Goal: Information Seeking & Learning: Learn about a topic

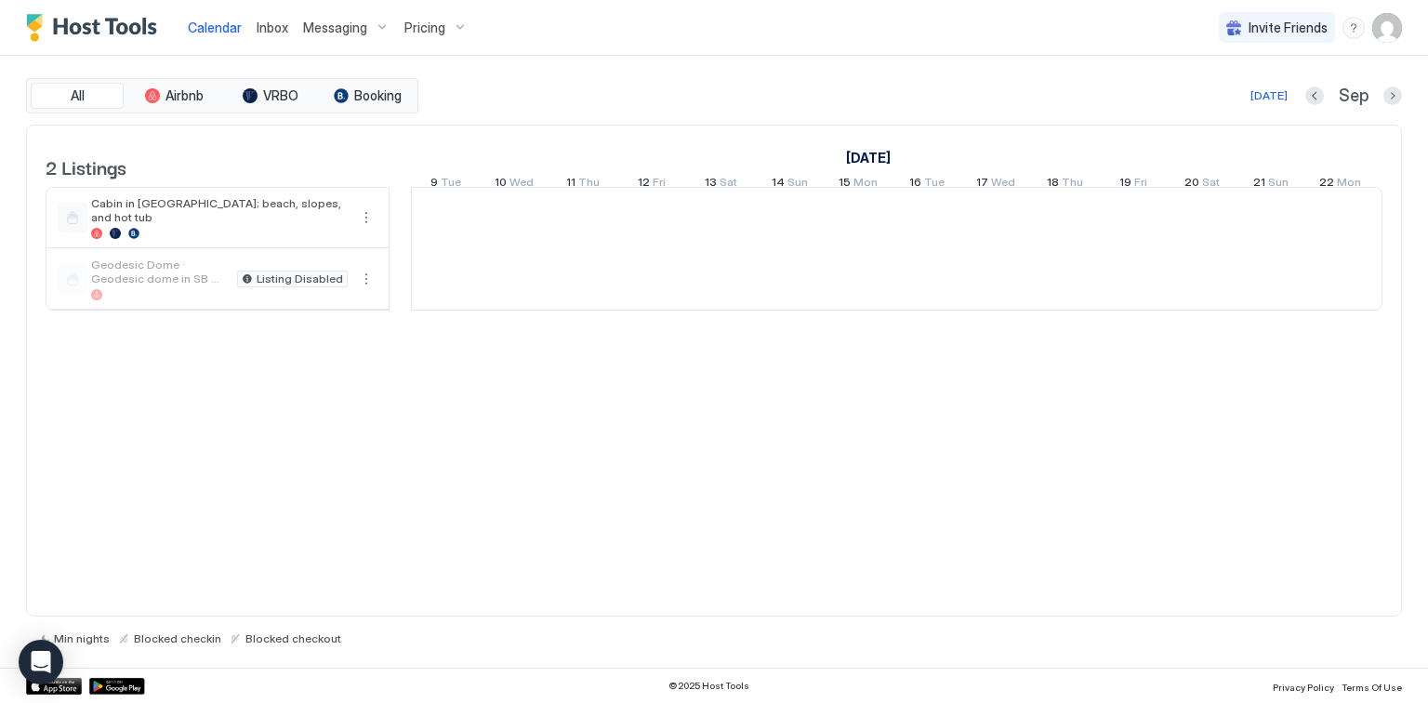
scroll to position [0, 1033]
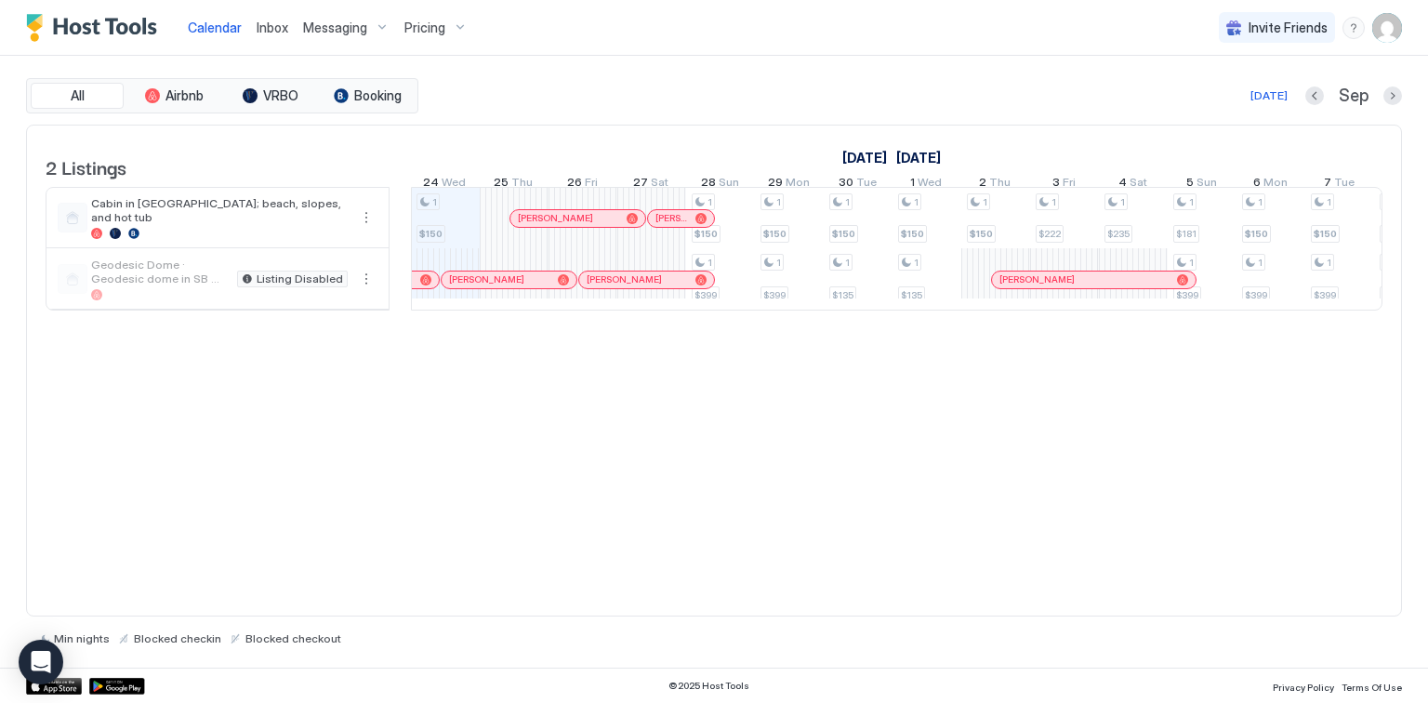
click at [454, 29] on div "Pricing" at bounding box center [436, 28] width 78 height 32
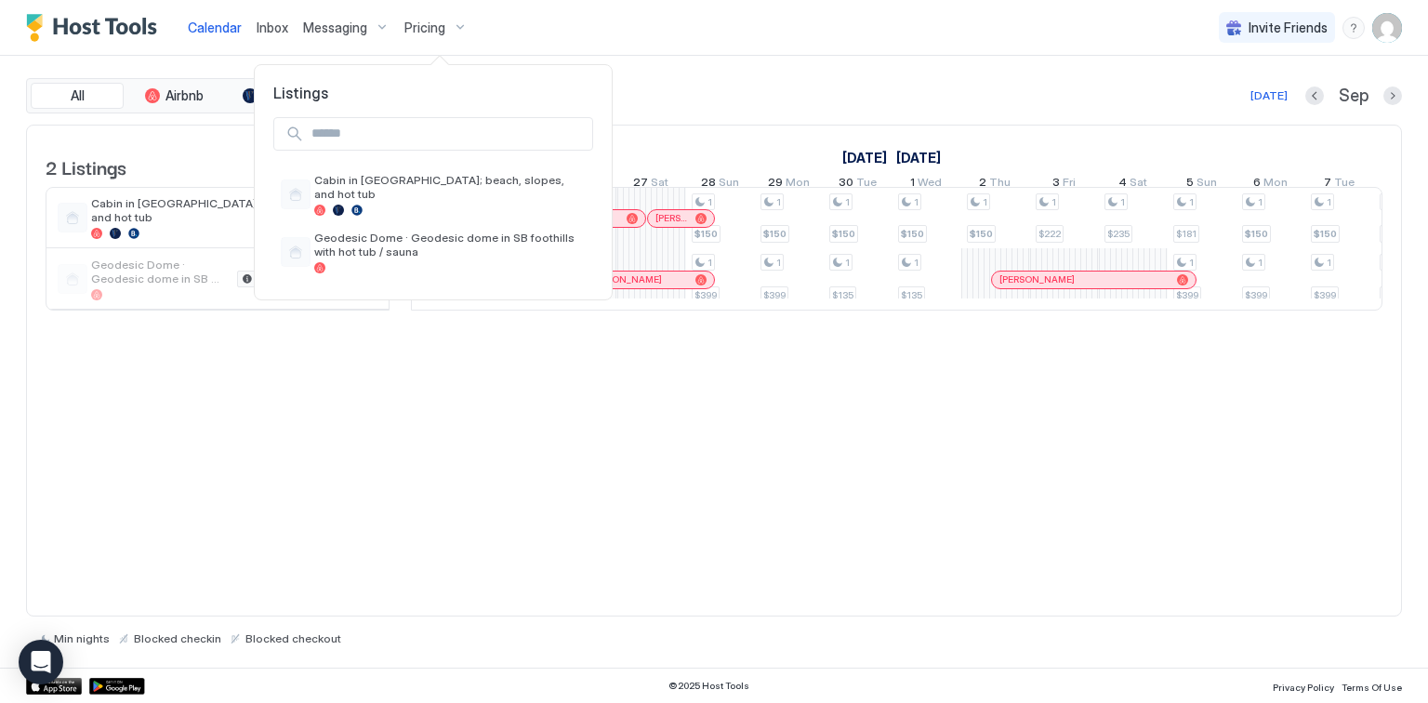
click at [454, 29] on div at bounding box center [714, 351] width 1428 height 703
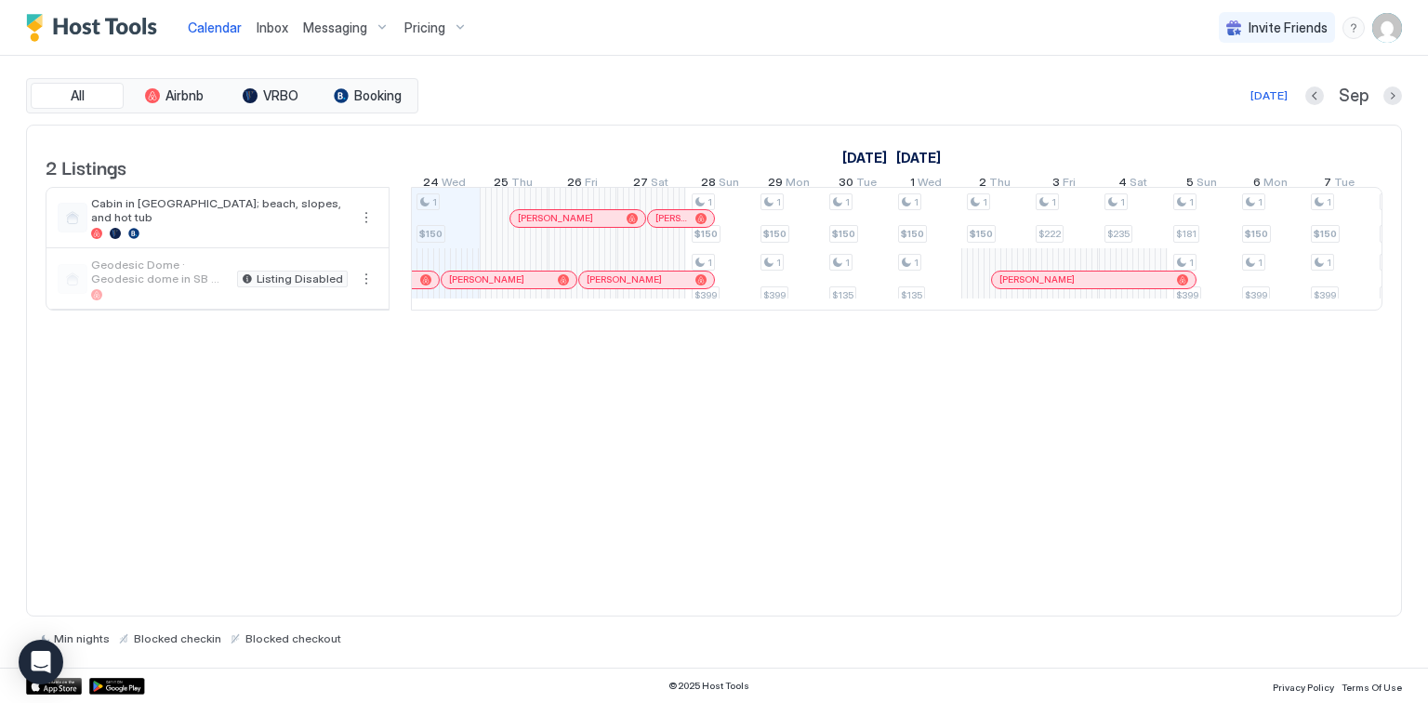
click at [377, 24] on div "Messaging" at bounding box center [346, 28] width 101 height 32
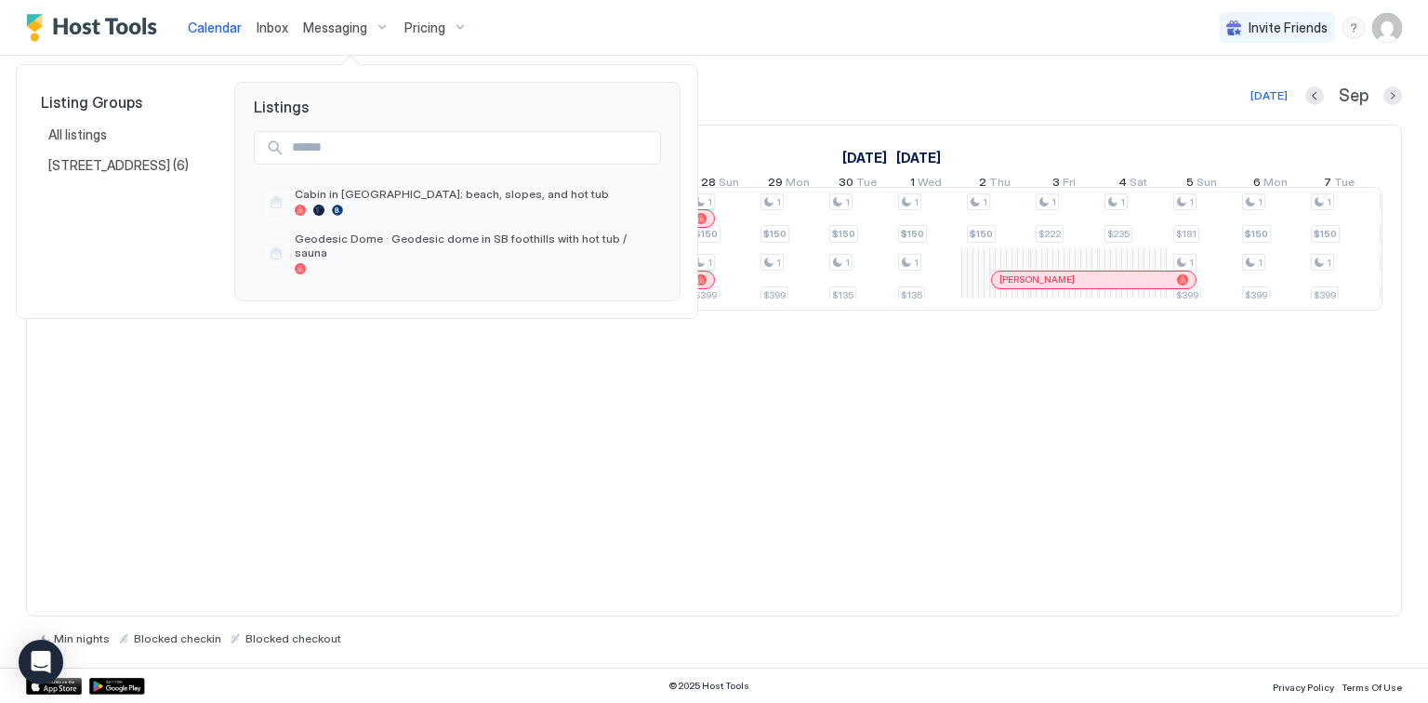
click at [376, 24] on div at bounding box center [714, 351] width 1428 height 703
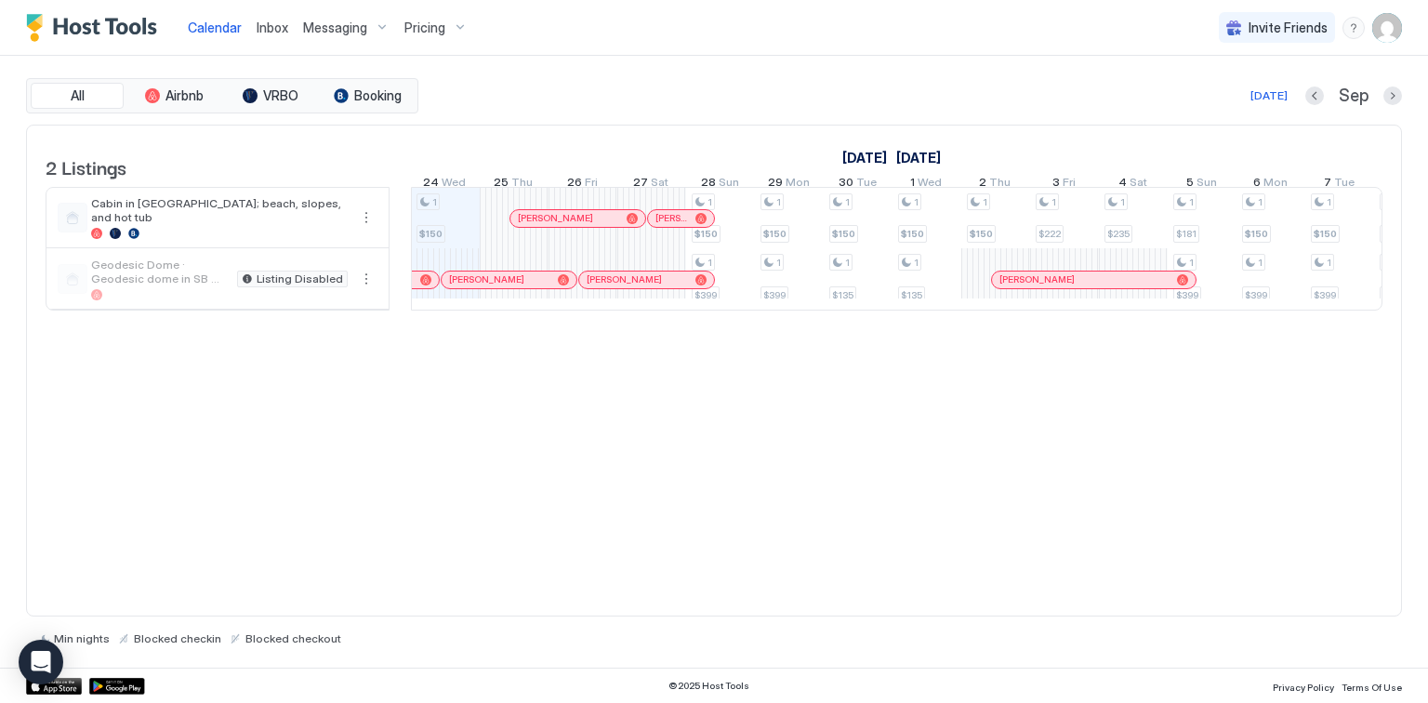
click at [461, 28] on div "Pricing" at bounding box center [436, 28] width 78 height 32
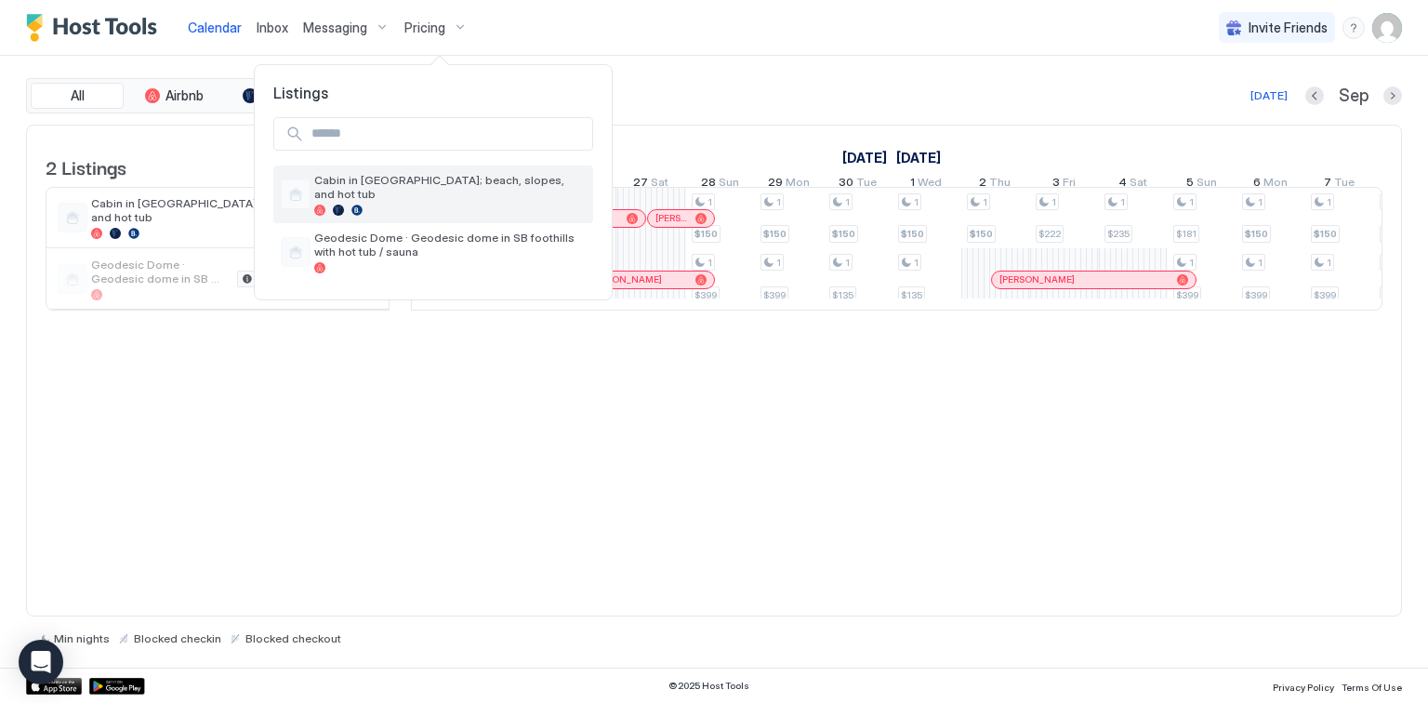
click at [414, 186] on span "Cabin in [GEOGRAPHIC_DATA]; beach, slopes, and hot tub" at bounding box center [450, 187] width 272 height 28
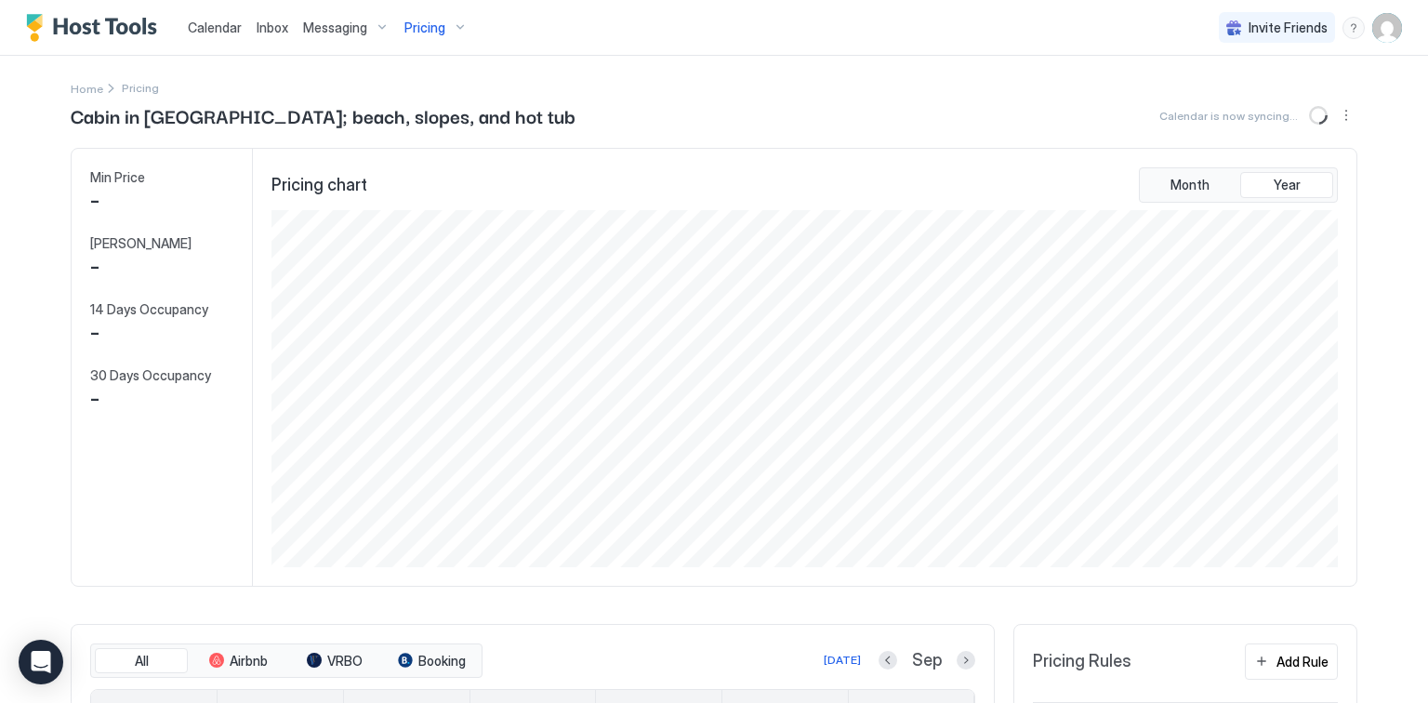
scroll to position [357, 1071]
click at [209, 28] on span "Calendar" at bounding box center [215, 28] width 54 height 16
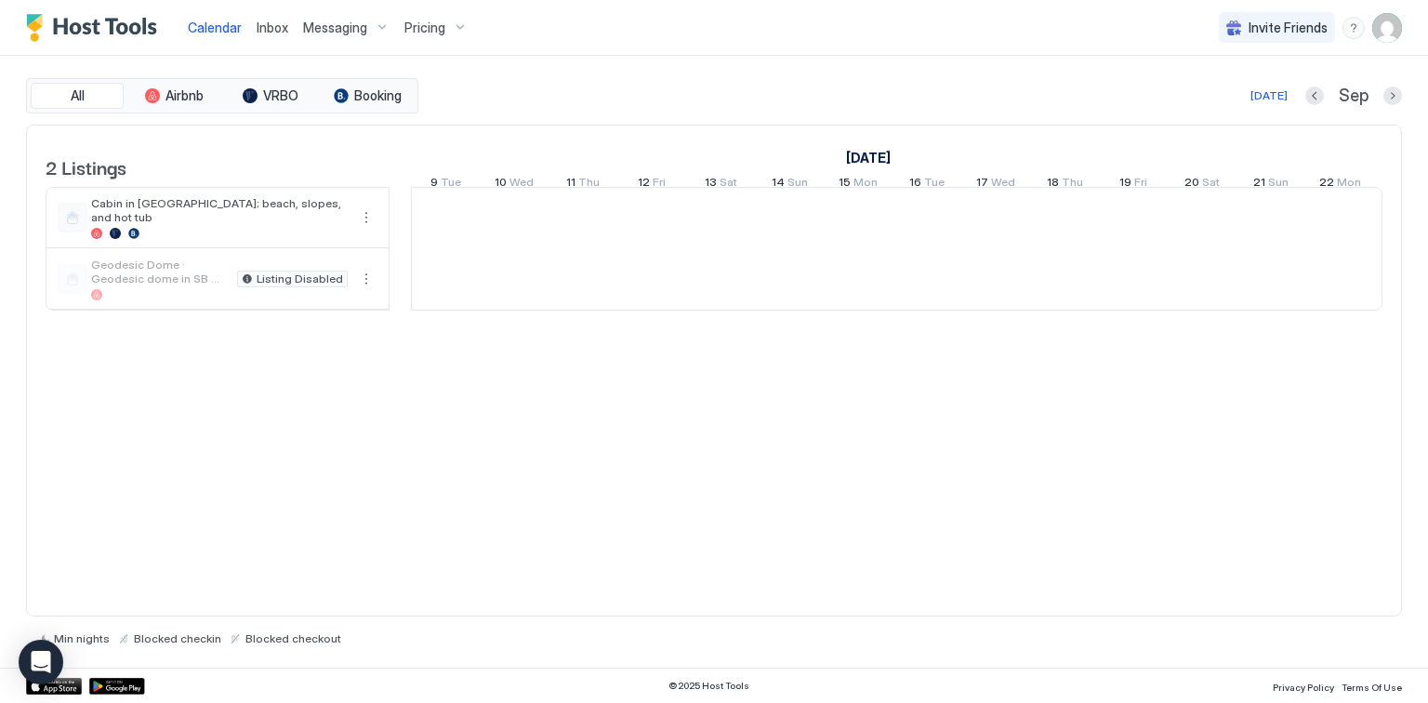
scroll to position [0, 1033]
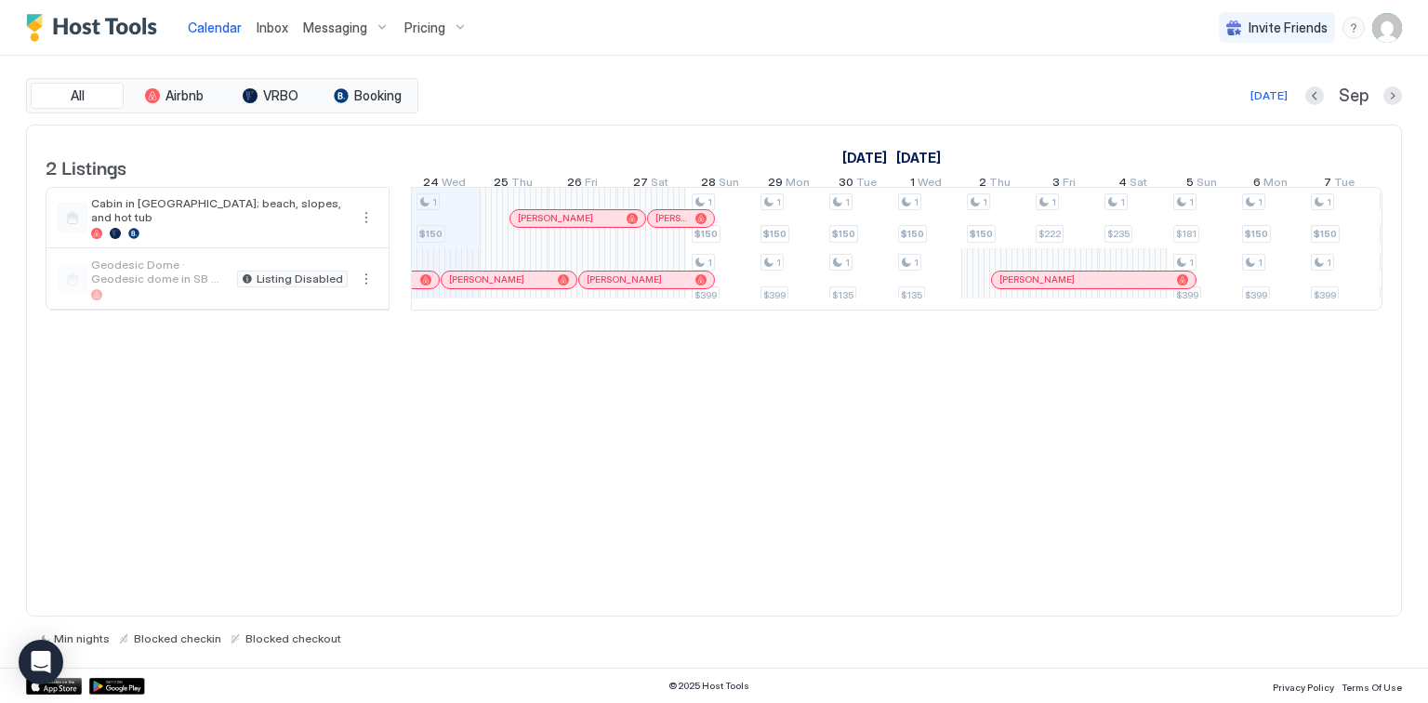
click at [375, 26] on div "Messaging" at bounding box center [346, 28] width 101 height 32
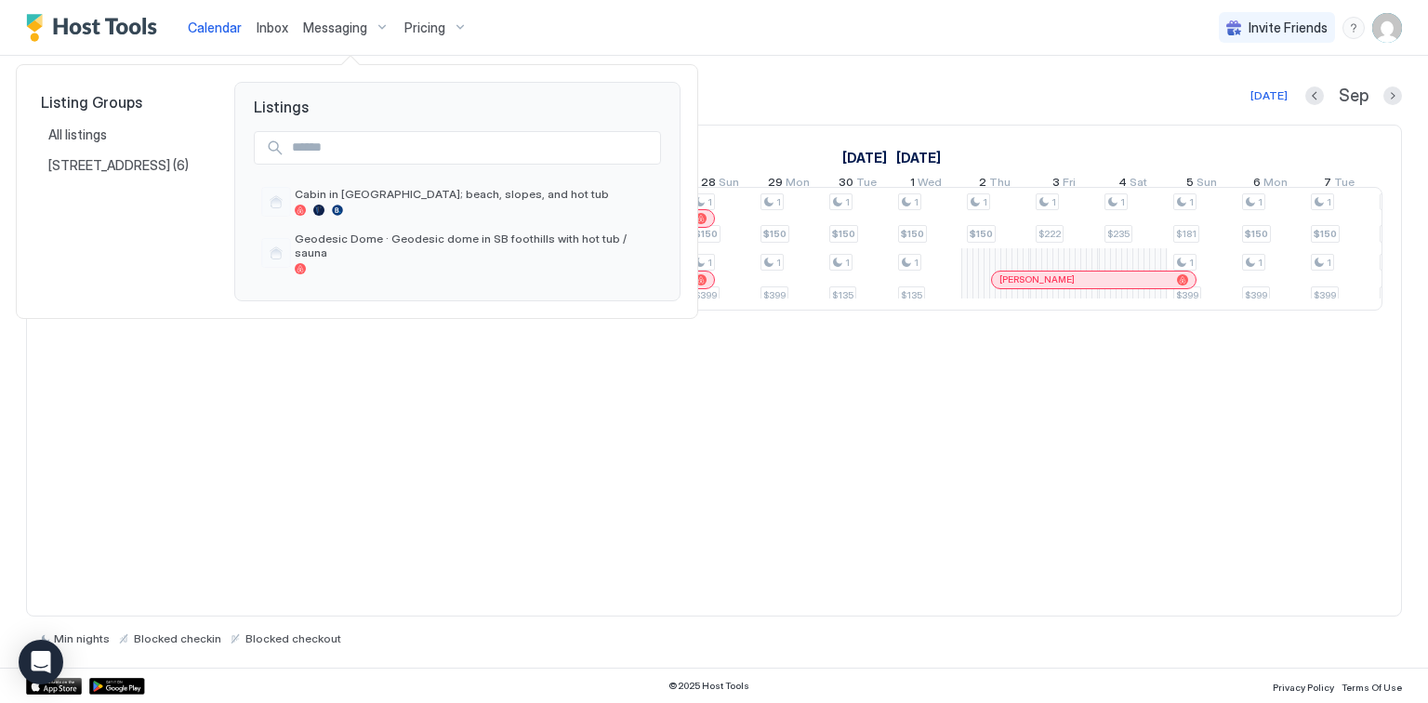
click at [375, 26] on div at bounding box center [714, 351] width 1428 height 703
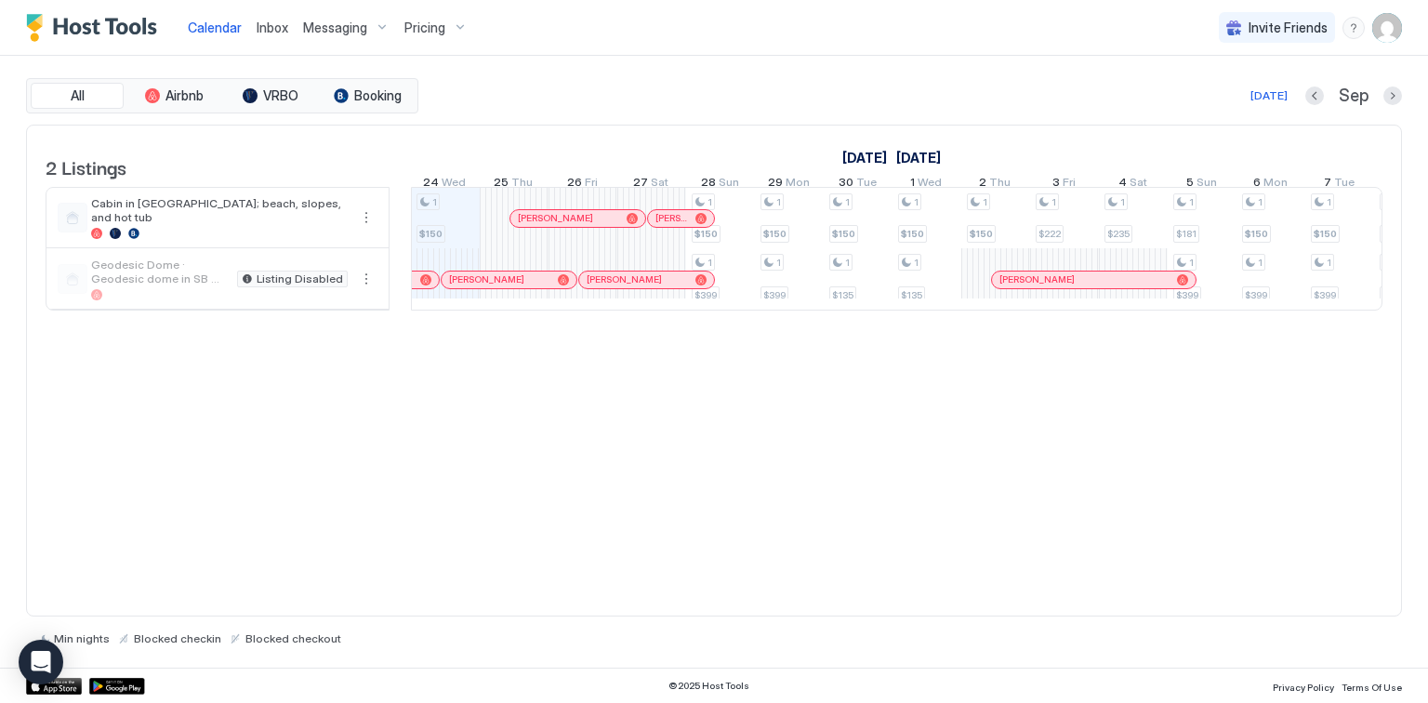
click at [455, 30] on div "Pricing" at bounding box center [436, 28] width 78 height 32
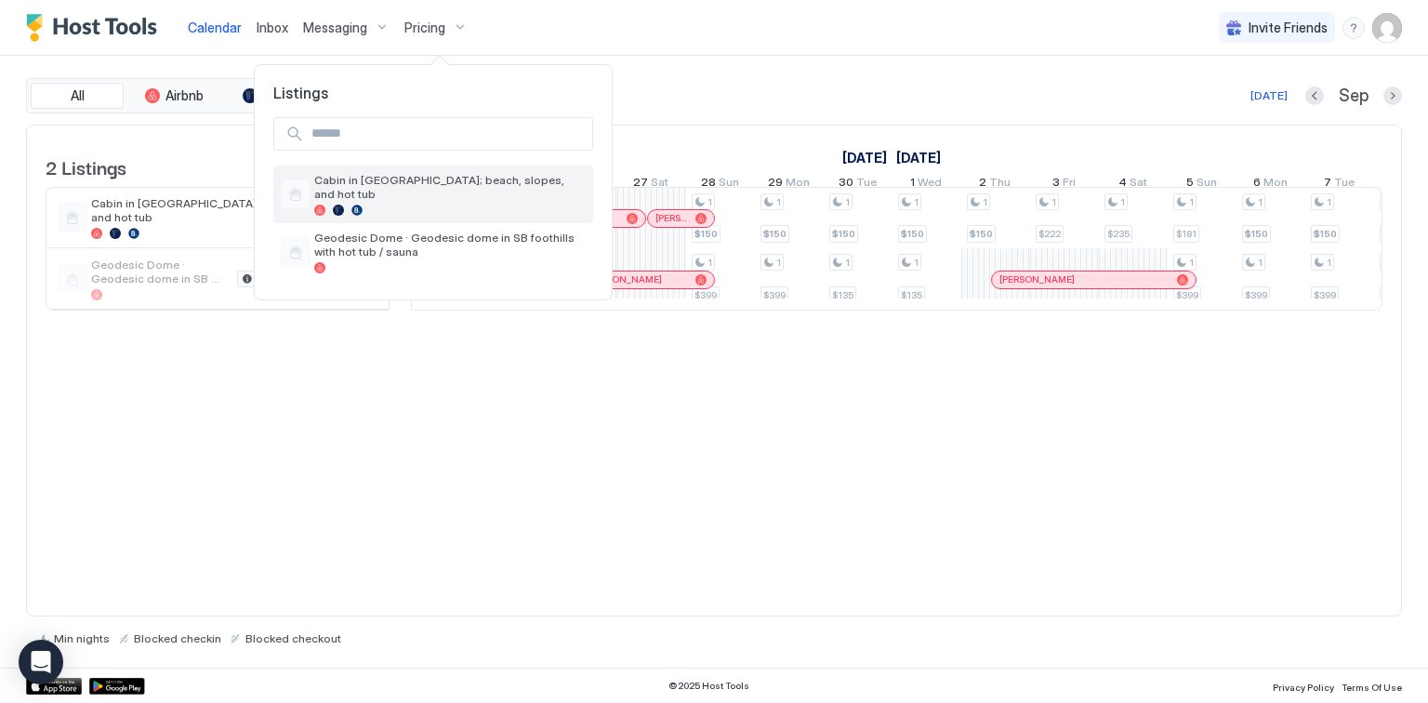
click at [387, 184] on span "Cabin in [GEOGRAPHIC_DATA]; beach, slopes, and hot tub" at bounding box center [450, 187] width 272 height 28
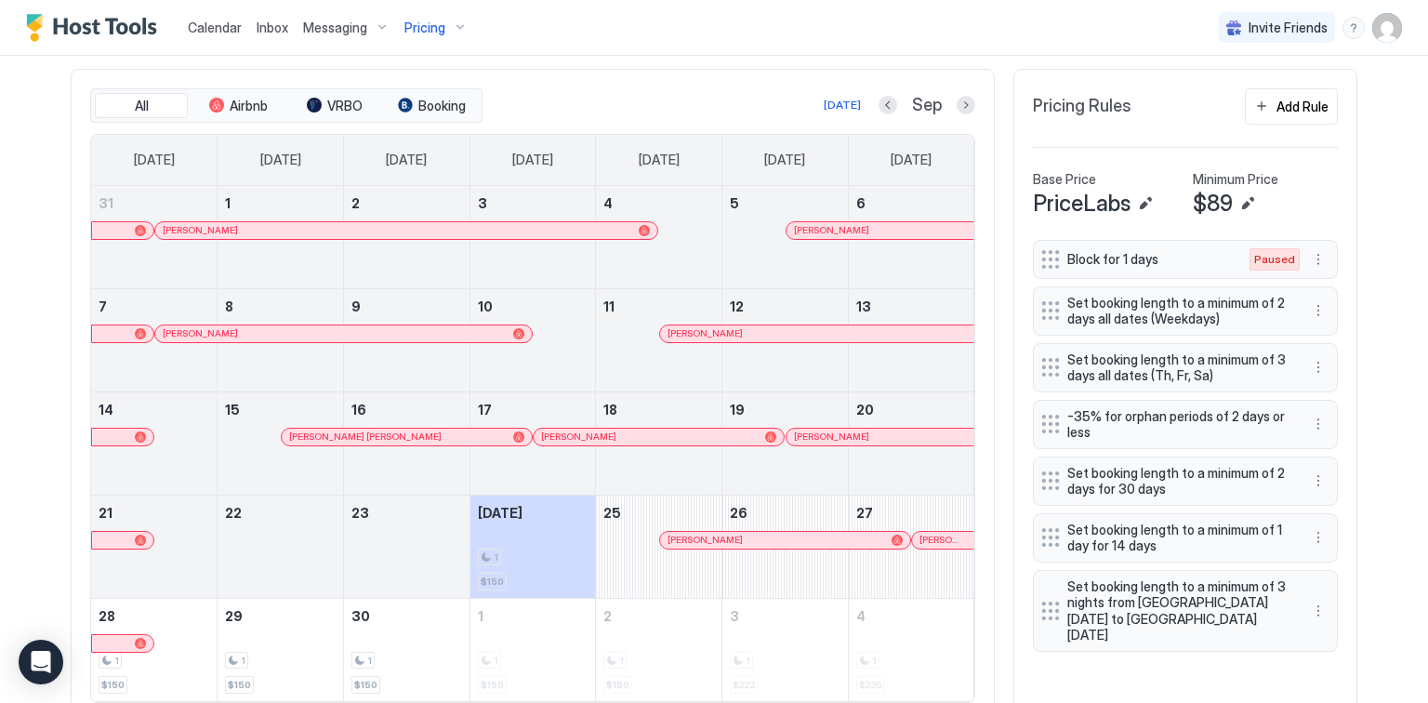
scroll to position [595, 0]
